Goal: Navigation & Orientation: Find specific page/section

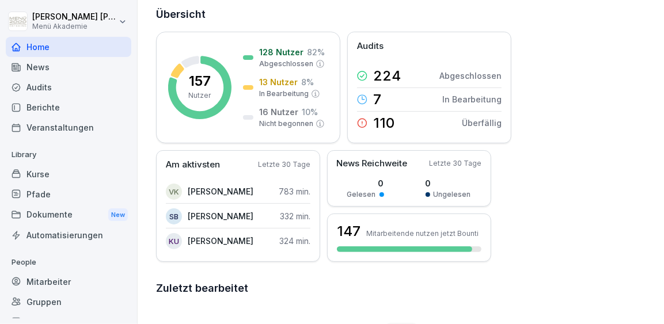
scroll to position [65, 0]
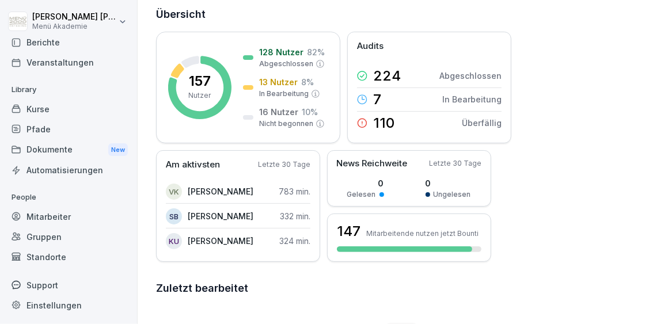
click at [51, 266] on div "Standorte" at bounding box center [69, 257] width 126 height 20
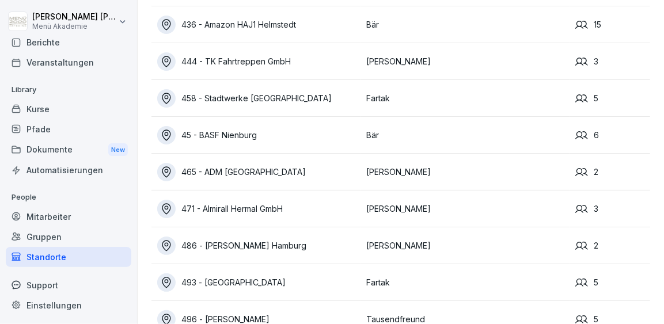
scroll to position [809, 0]
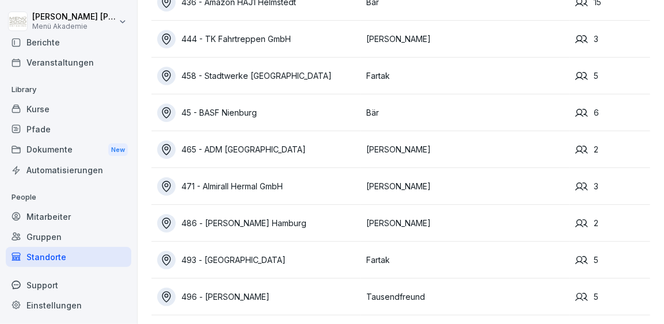
click at [221, 291] on div "496 - [PERSON_NAME]" at bounding box center [258, 297] width 203 height 18
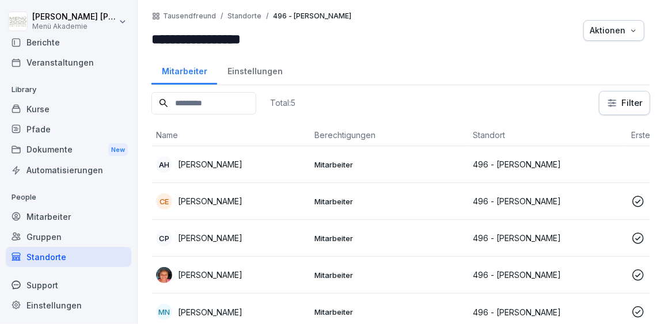
scroll to position [5, 0]
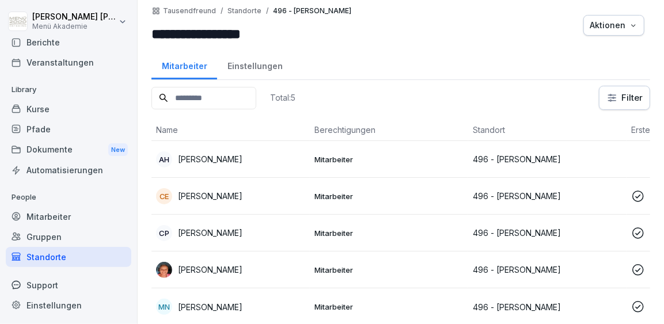
click at [215, 303] on p "[PERSON_NAME]" at bounding box center [210, 307] width 64 height 12
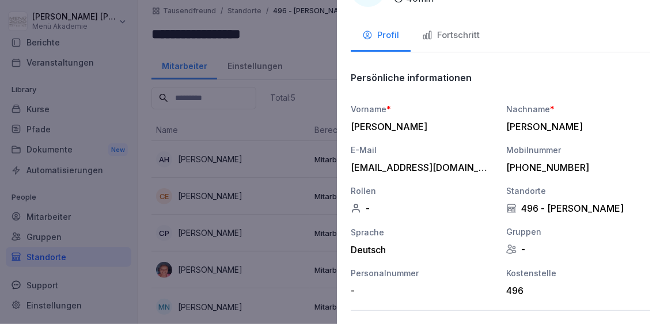
scroll to position [0, 0]
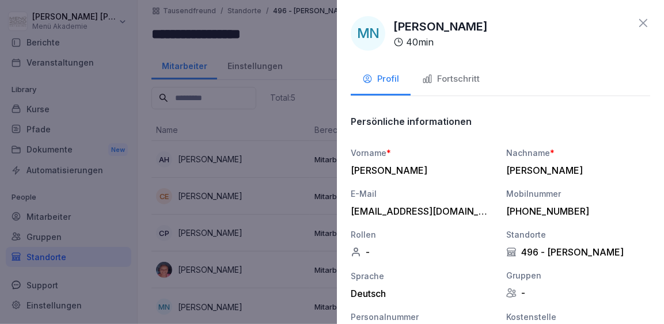
click at [293, 226] on div at bounding box center [332, 162] width 664 height 324
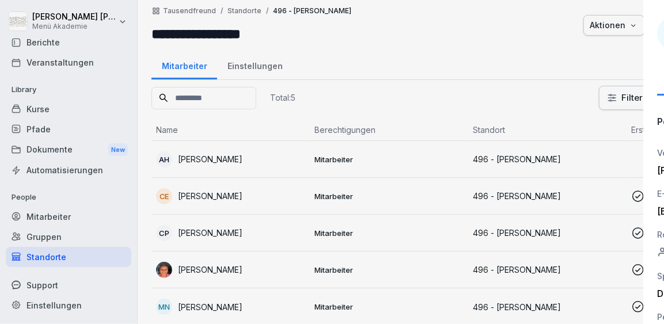
scroll to position [5, 0]
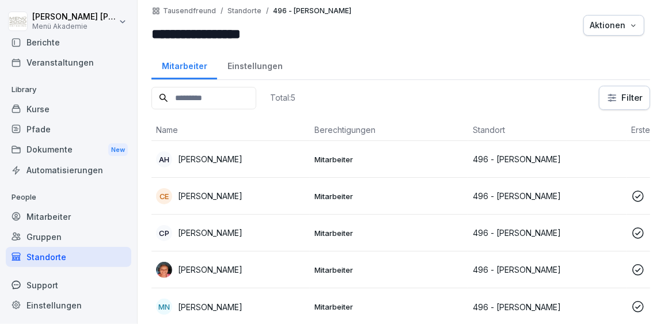
click at [62, 51] on div "Berichte" at bounding box center [69, 42] width 126 height 20
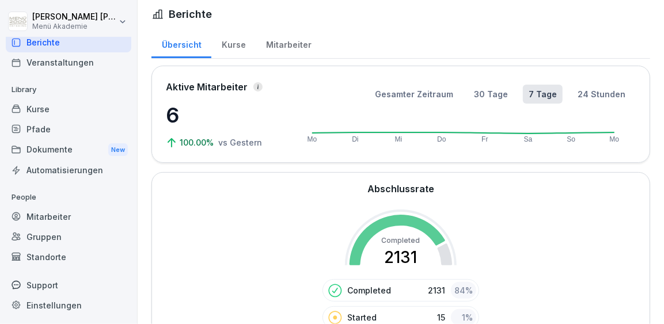
click at [62, 51] on div "Berichte" at bounding box center [69, 42] width 126 height 20
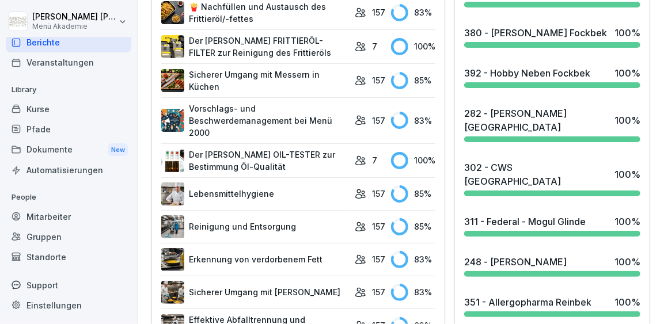
scroll to position [692, 0]
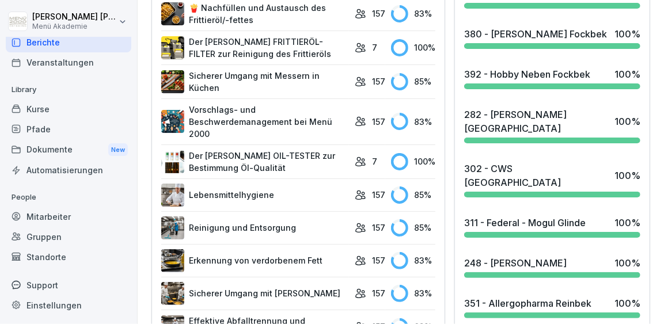
click at [52, 115] on div "Kurse" at bounding box center [69, 109] width 126 height 20
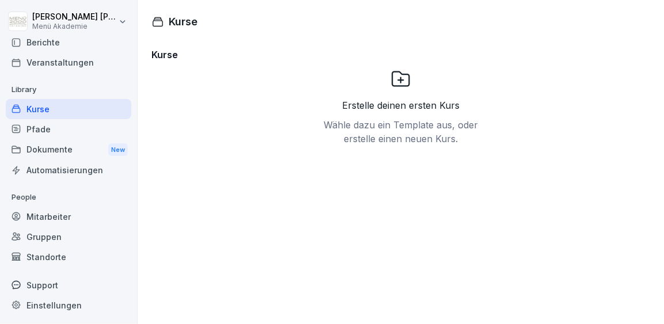
click at [44, 129] on div "Pfade" at bounding box center [69, 129] width 126 height 20
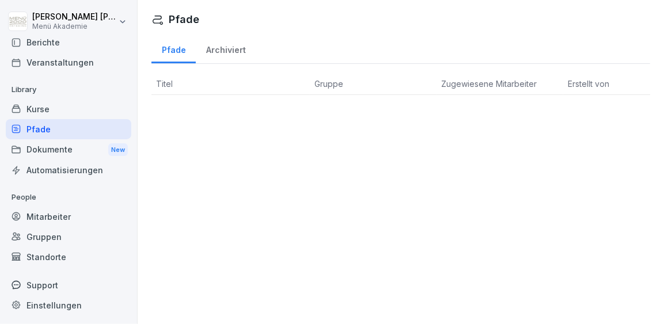
click at [47, 153] on div "Dokumente New" at bounding box center [69, 149] width 126 height 21
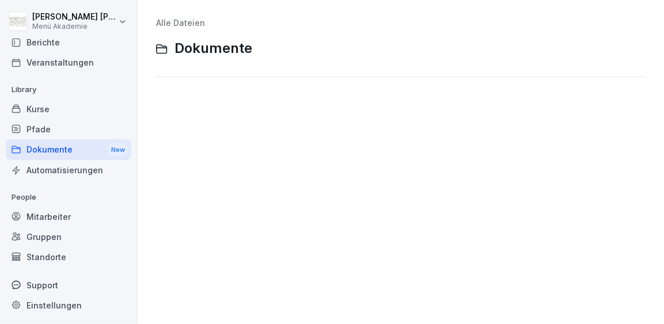
click at [51, 166] on div "Automatisierungen" at bounding box center [69, 170] width 126 height 20
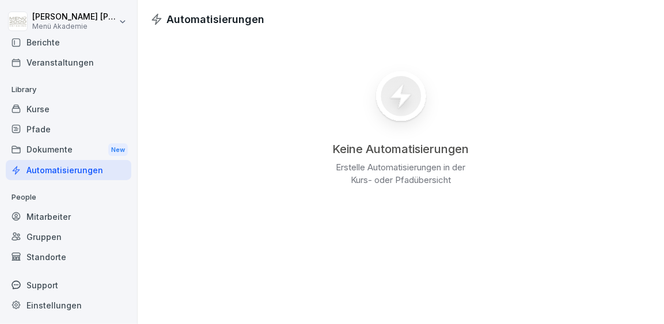
click at [50, 49] on div "Berichte" at bounding box center [69, 42] width 126 height 20
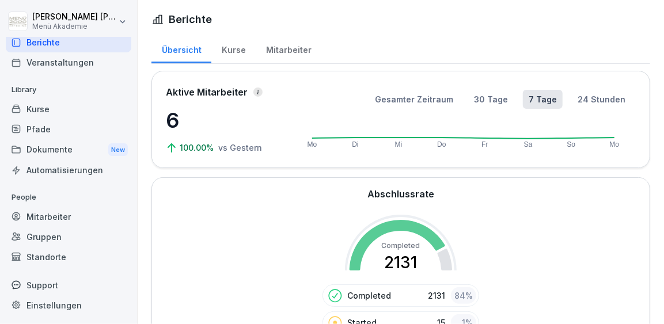
click at [293, 52] on div "Mitarbeiter" at bounding box center [289, 48] width 66 height 29
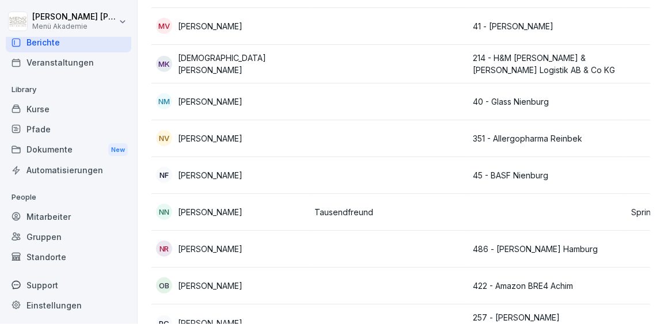
scroll to position [4111, 0]
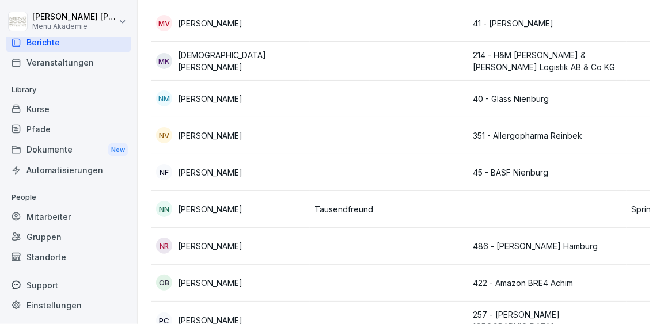
click at [371, 228] on td at bounding box center [389, 246] width 158 height 37
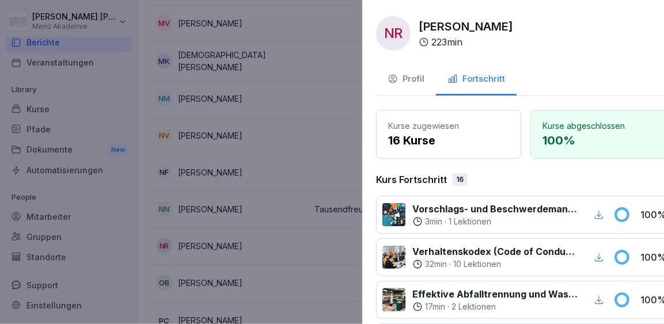
click at [276, 201] on div at bounding box center [332, 162] width 664 height 324
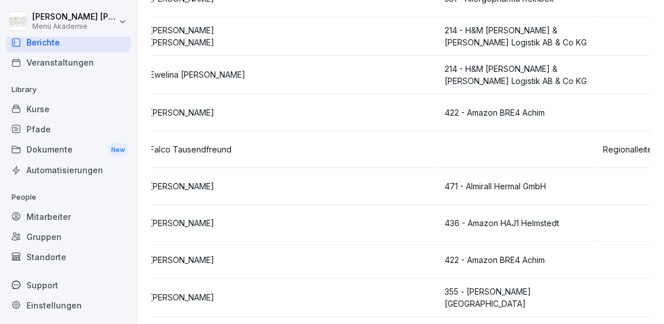
scroll to position [0, 0]
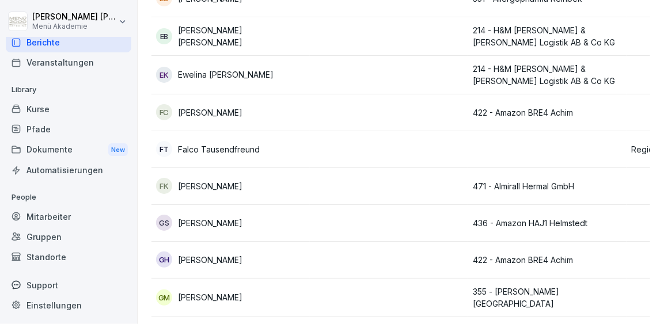
click at [276, 131] on td "FT Falco Tausendfreund" at bounding box center [230, 149] width 158 height 37
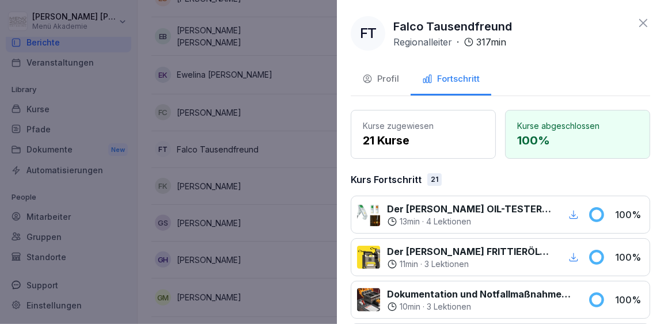
click at [276, 88] on div at bounding box center [332, 162] width 664 height 324
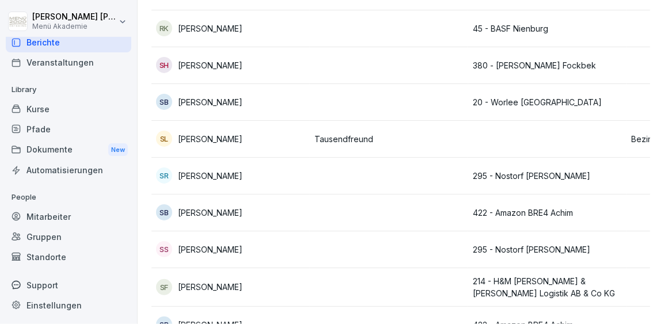
scroll to position [4706, 0]
click at [232, 133] on p "[PERSON_NAME]" at bounding box center [210, 139] width 64 height 12
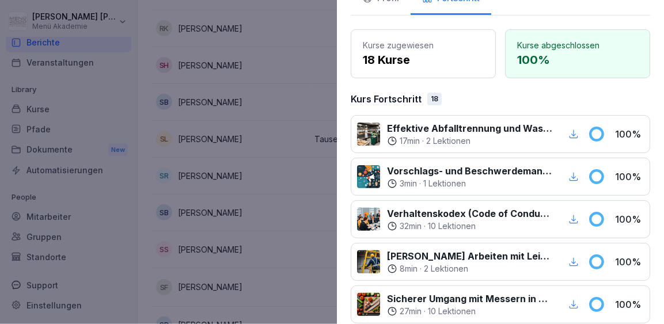
scroll to position [0, 0]
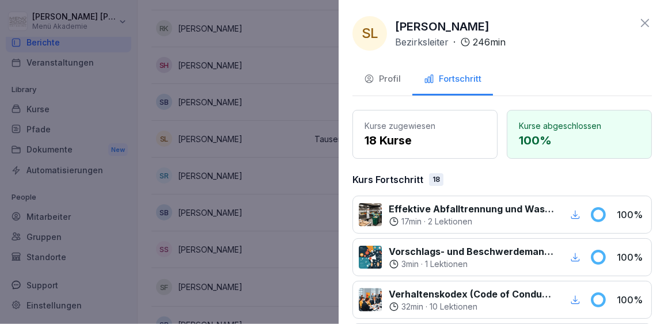
click at [248, 157] on div at bounding box center [332, 162] width 664 height 324
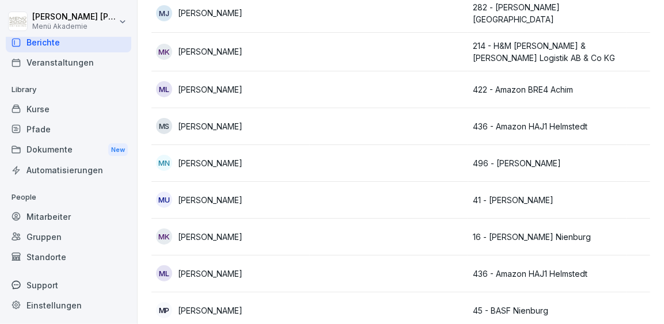
scroll to position [3563, 0]
click at [245, 151] on td "MN [PERSON_NAME]" at bounding box center [230, 164] width 158 height 37
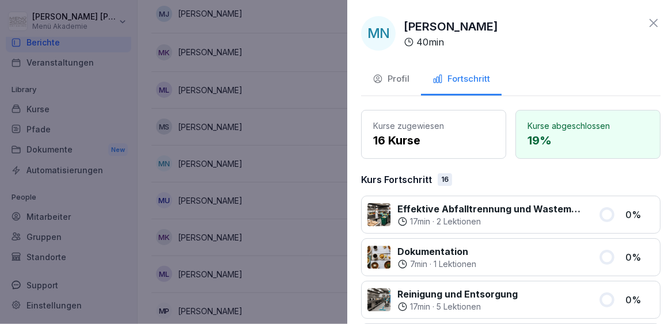
click at [241, 140] on div at bounding box center [332, 162] width 664 height 324
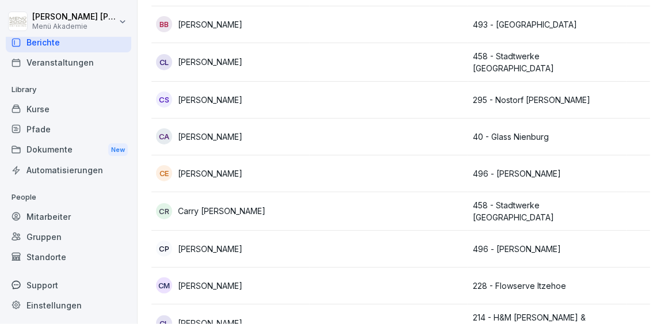
scroll to position [1015, 0]
